Goal: Transaction & Acquisition: Purchase product/service

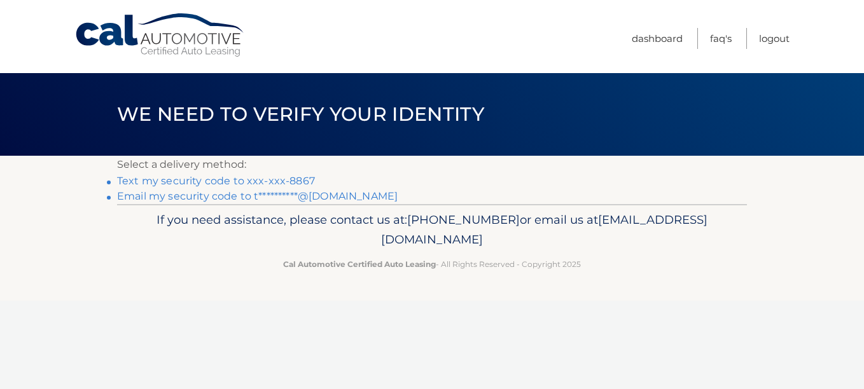
click at [240, 178] on link "Text my security code to xxx-xxx-8867" at bounding box center [216, 181] width 198 height 12
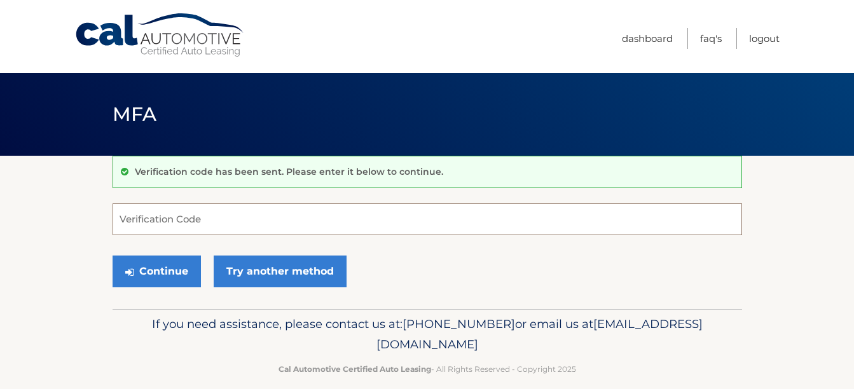
click at [183, 230] on input "Verification Code" at bounding box center [428, 220] width 630 height 32
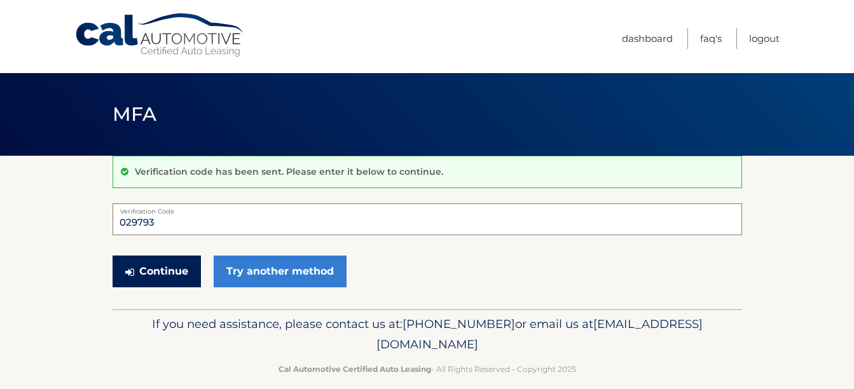
type input "029793"
click at [149, 265] on button "Continue" at bounding box center [157, 272] width 88 height 32
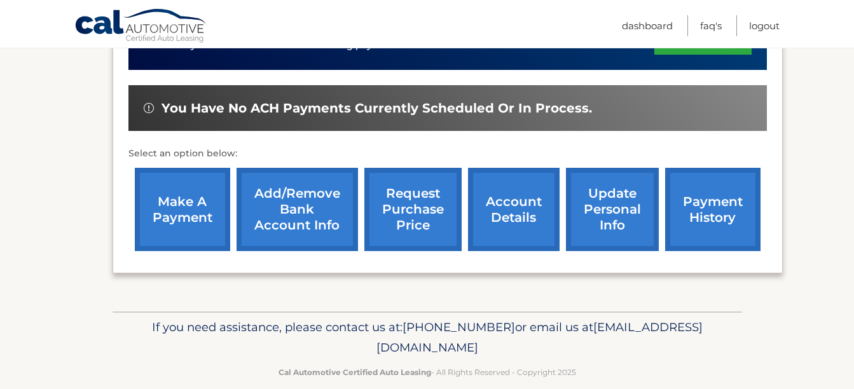
scroll to position [382, 0]
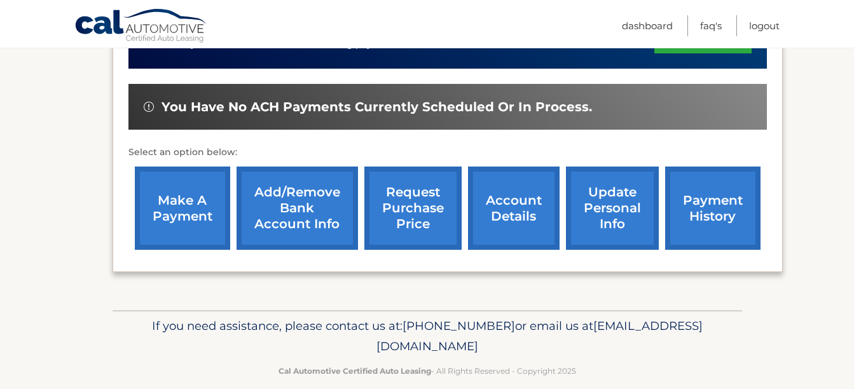
click at [165, 204] on link "make a payment" at bounding box center [182, 208] width 95 height 83
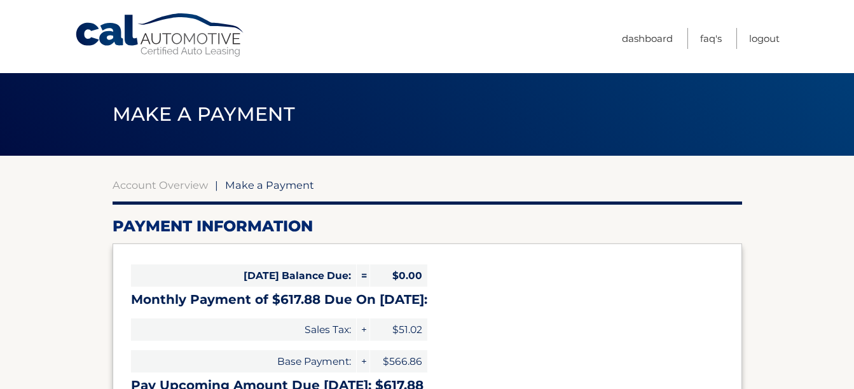
select select "YzUwNDk3ZDUtMjI2YS00ZjAxLWI3OTYtNDFjZjgxYmFlODM5"
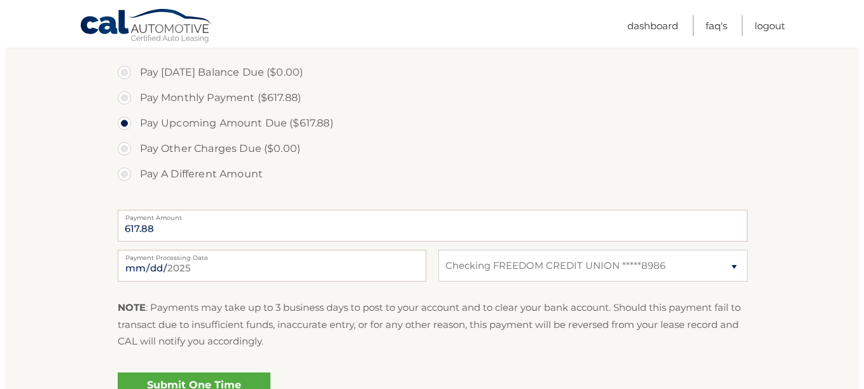
scroll to position [382, 0]
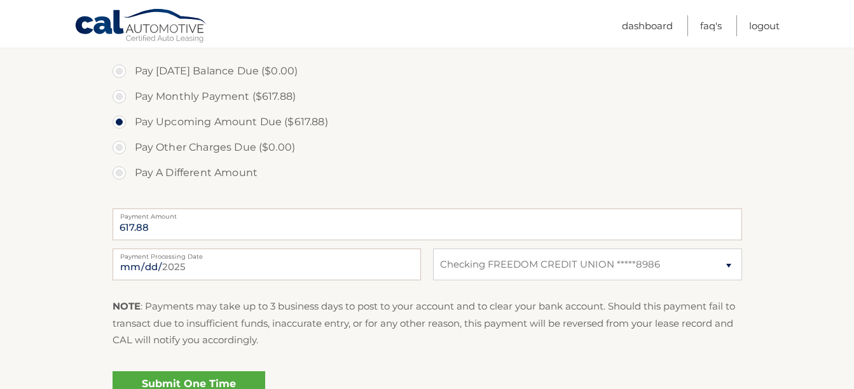
click at [242, 377] on link "Submit One Time Payment" at bounding box center [189, 391] width 153 height 41
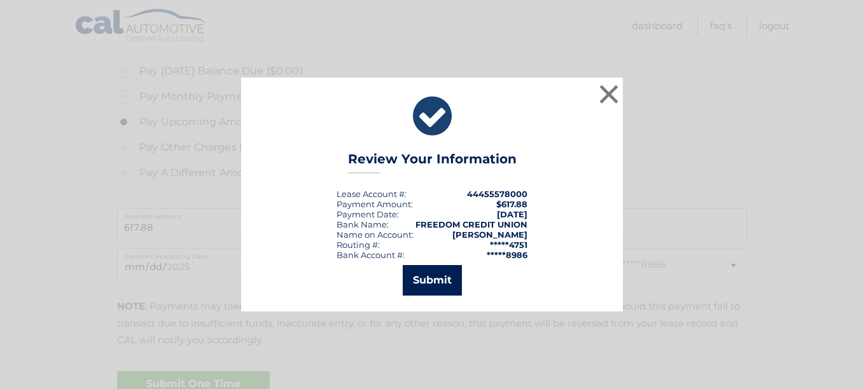
click at [415, 275] on button "Submit" at bounding box center [432, 280] width 59 height 31
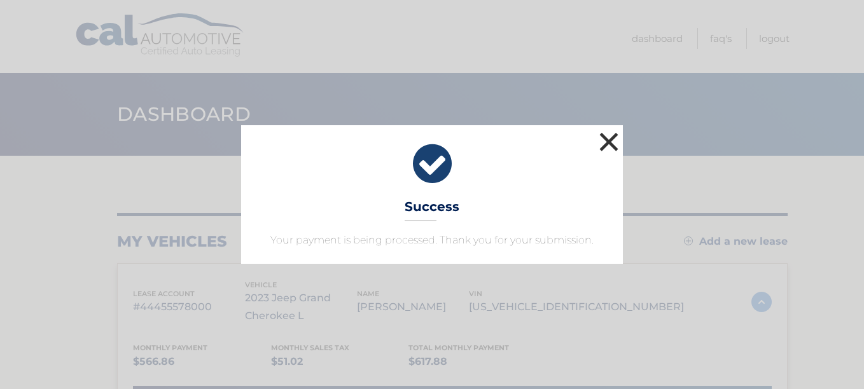
click at [614, 140] on button "×" at bounding box center [608, 141] width 25 height 25
